Goal: Information Seeking & Learning: Learn about a topic

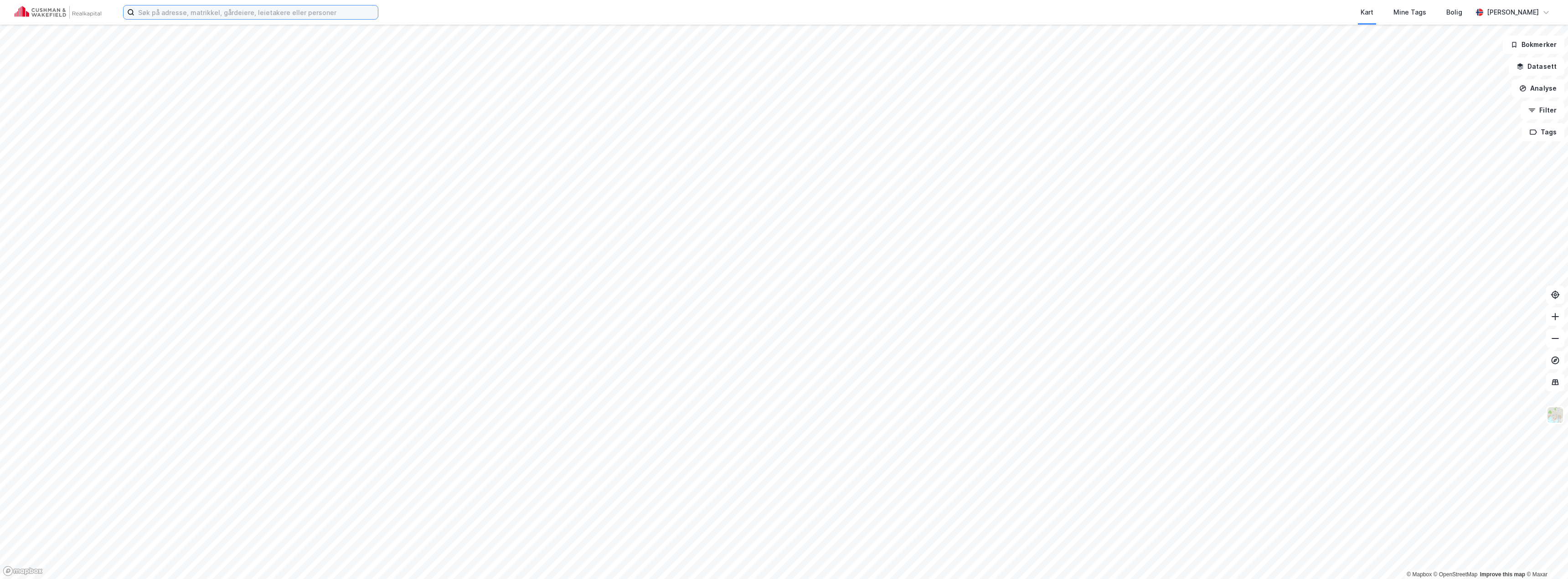
click at [261, 8] on input at bounding box center [256, 12] width 243 height 13
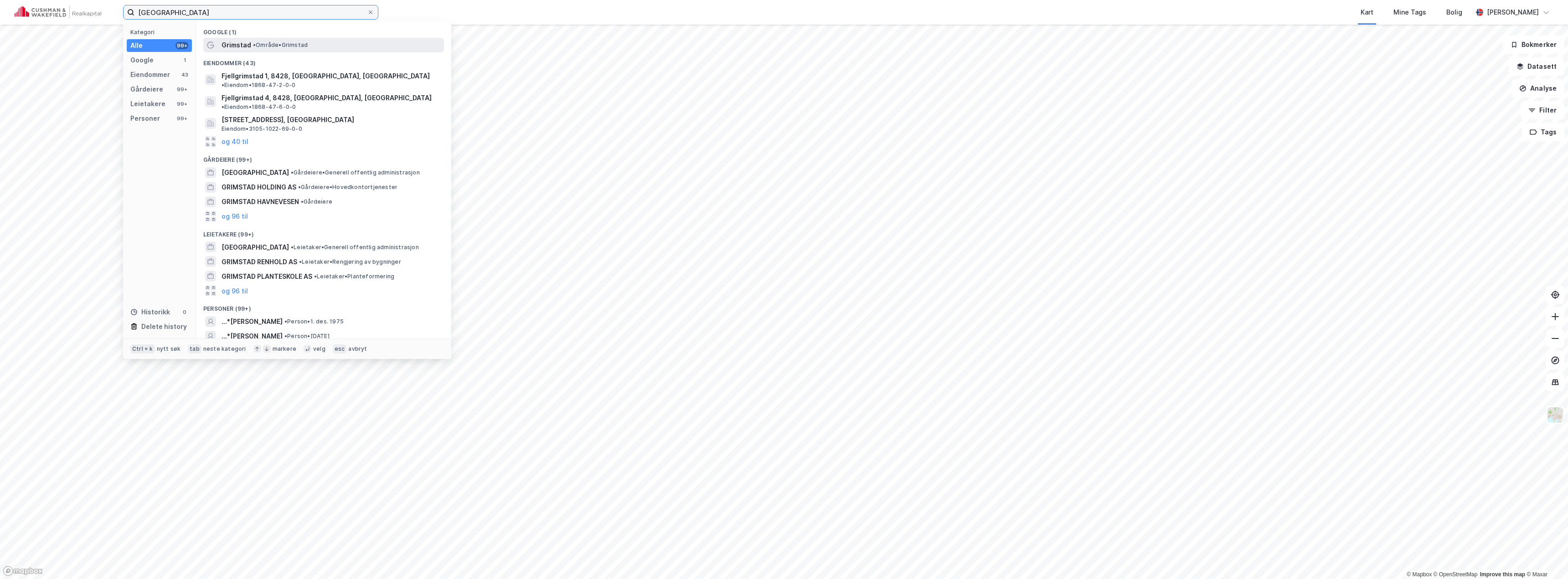
type input "grimstad"
click at [260, 43] on span "• Område • Grimstad" at bounding box center [281, 45] width 55 height 7
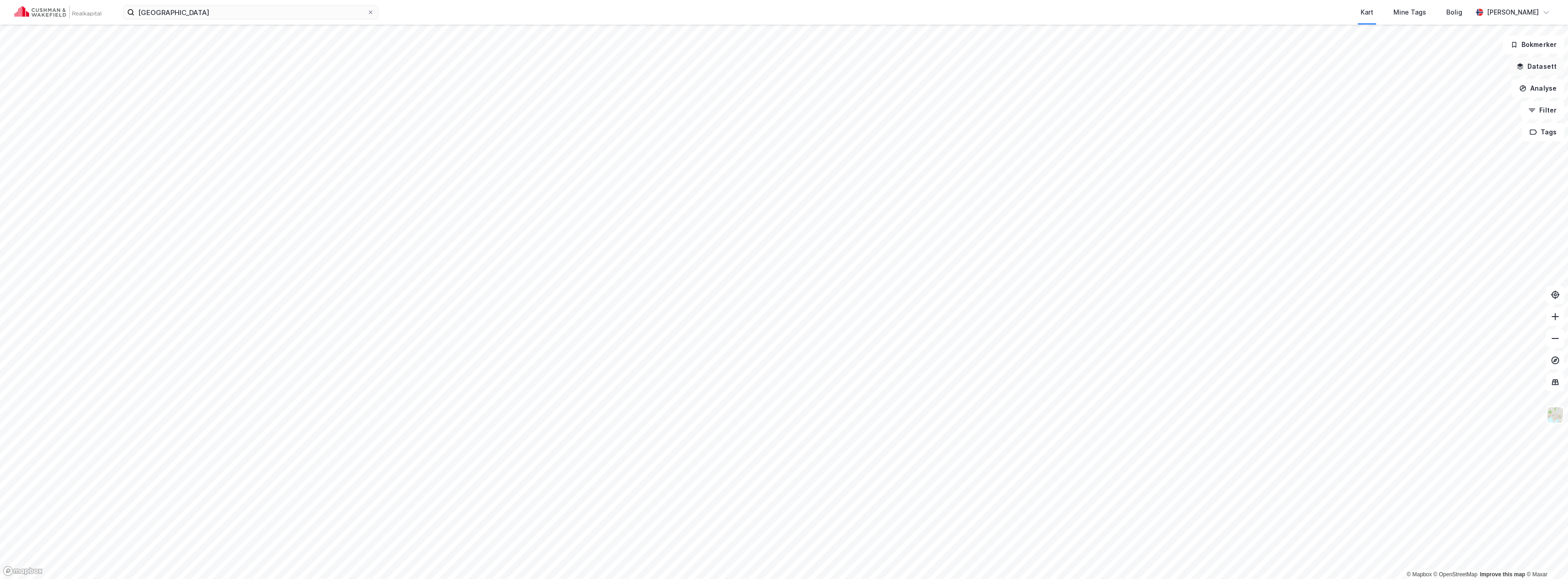
click at [578, 68] on button "Datasett" at bounding box center [1536, 66] width 55 height 18
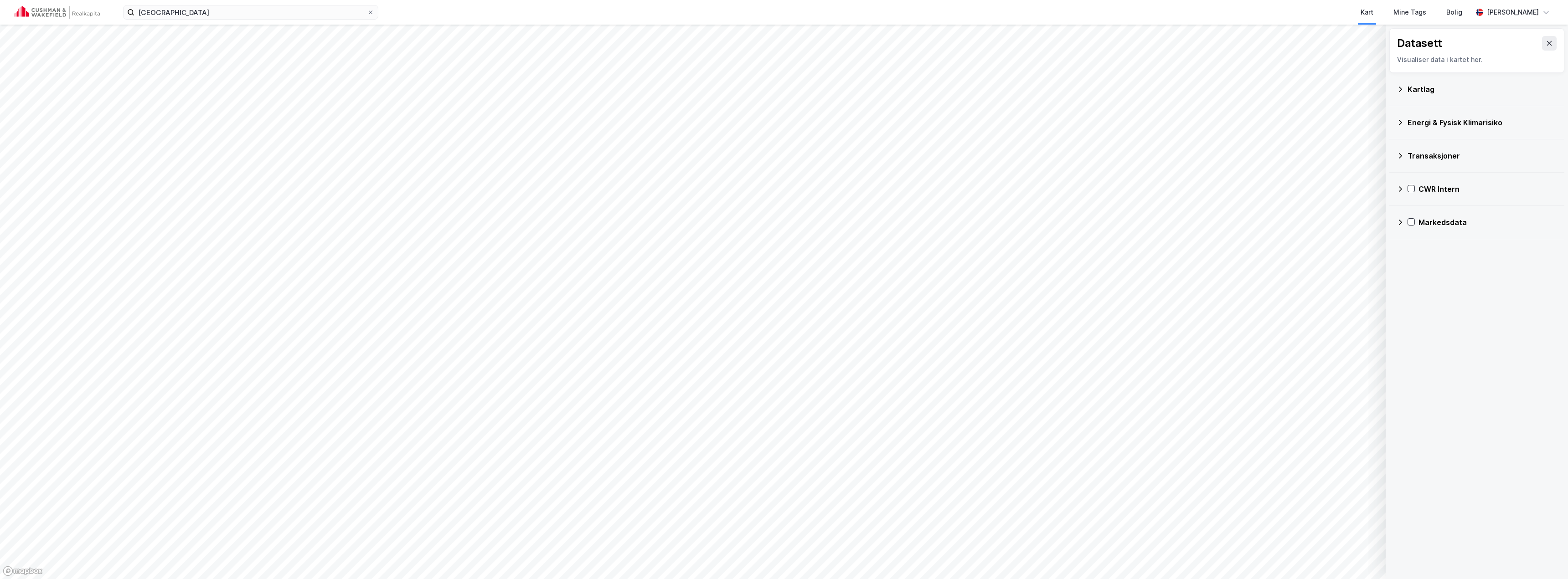
click at [578, 191] on icon at bounding box center [1400, 189] width 7 height 7
click at [578, 233] on icon at bounding box center [1412, 233] width 7 height 7
click at [578, 255] on icon at bounding box center [1424, 254] width 6 height 6
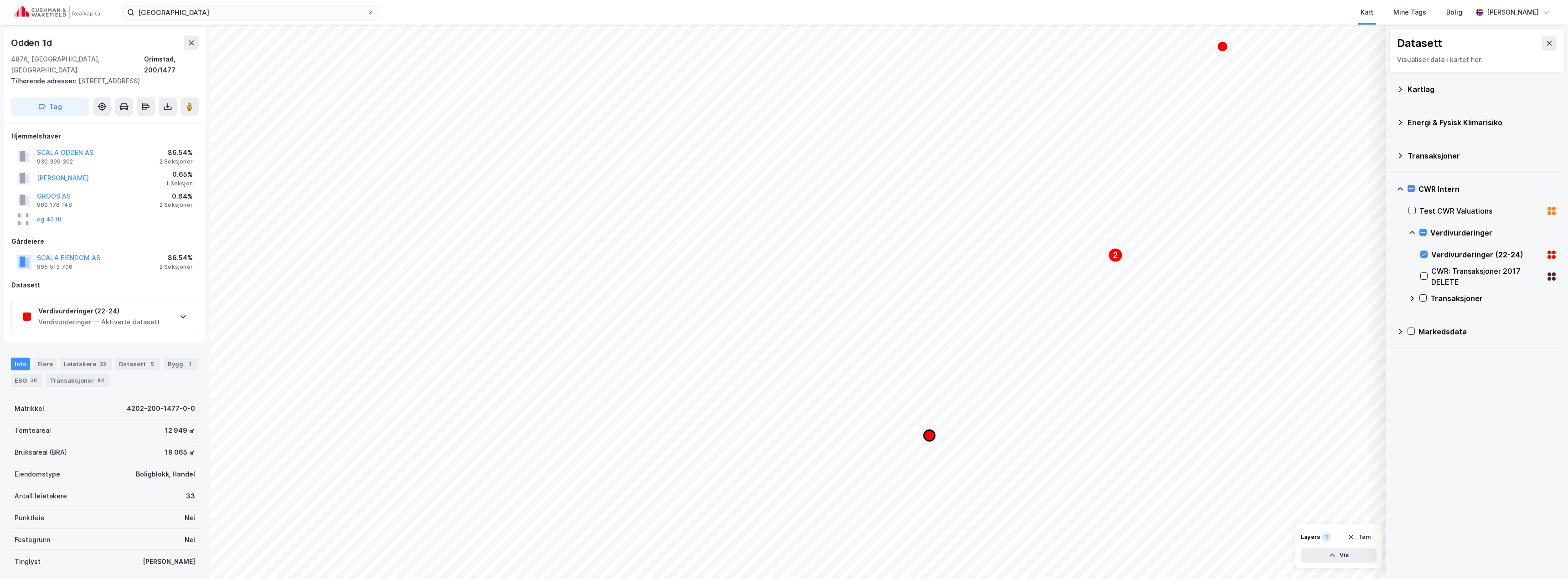
click at [578, 284] on icon "Map marker" at bounding box center [929, 435] width 11 height 11
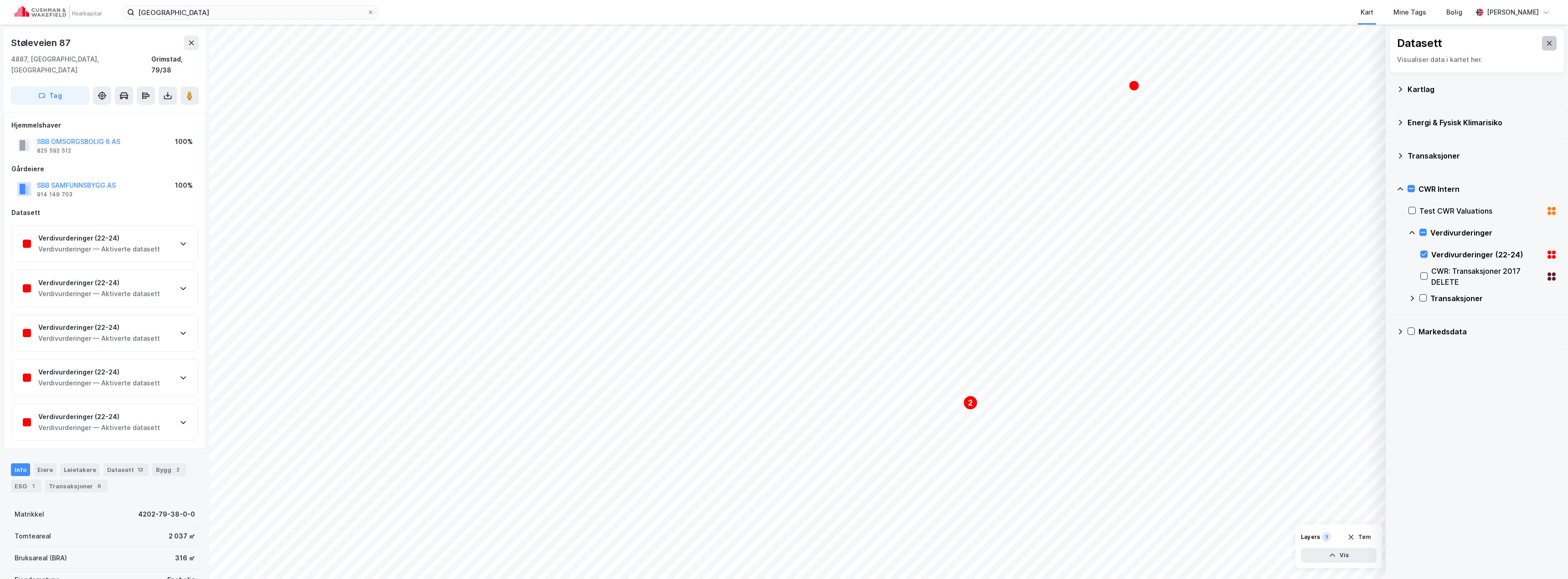
click at [578, 43] on icon at bounding box center [1550, 43] width 5 height 4
